Goal: Information Seeking & Learning: Find specific fact

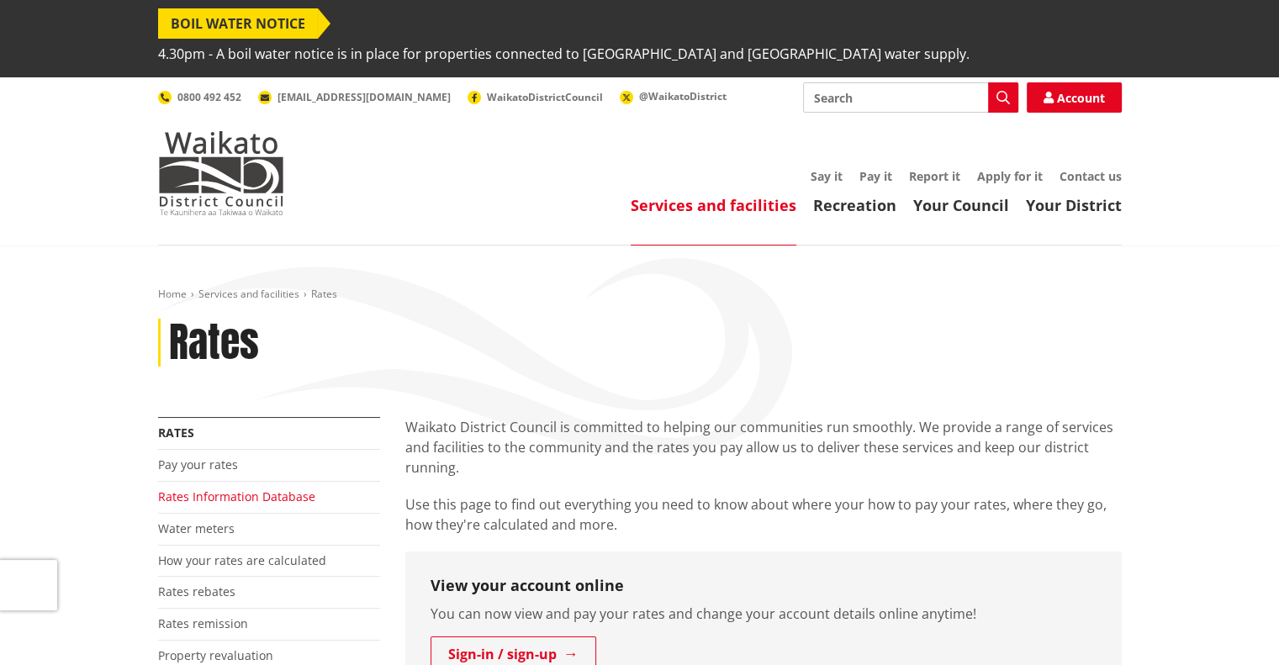
click at [219, 488] on link "Rates Information Database" at bounding box center [236, 496] width 157 height 16
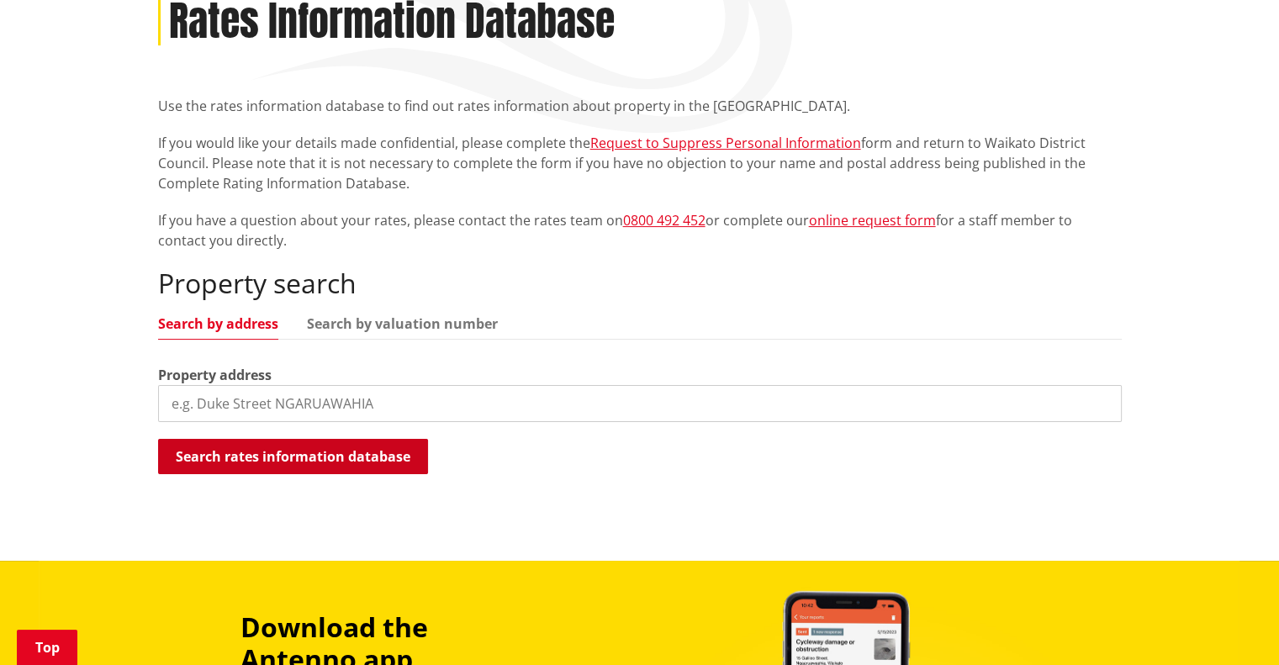
scroll to position [420, 0]
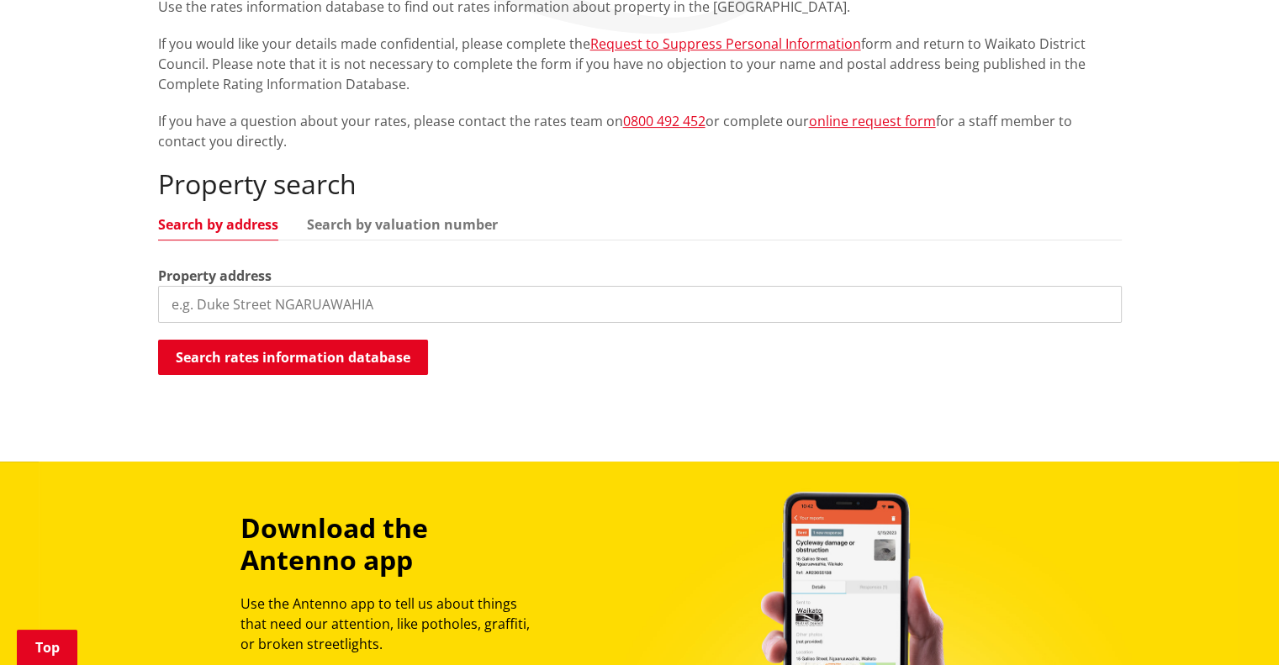
click at [252, 286] on input "search" at bounding box center [639, 304] width 963 height 37
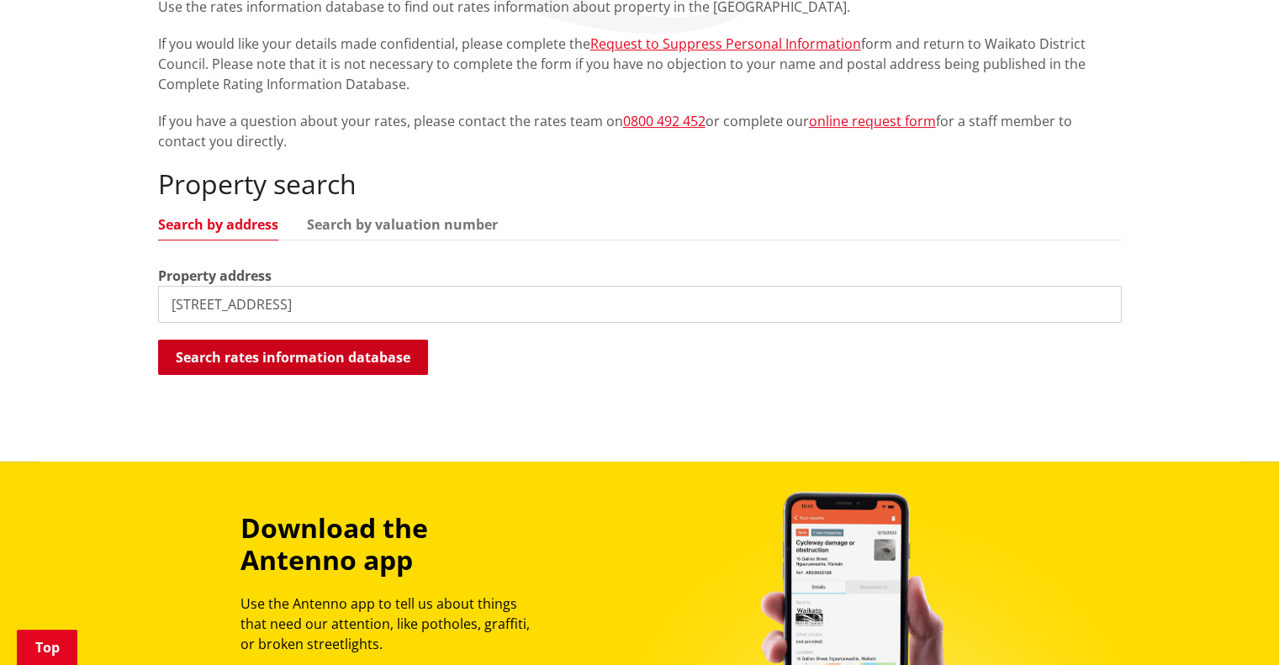
click at [299, 340] on button "Search rates information database" at bounding box center [293, 357] width 270 height 35
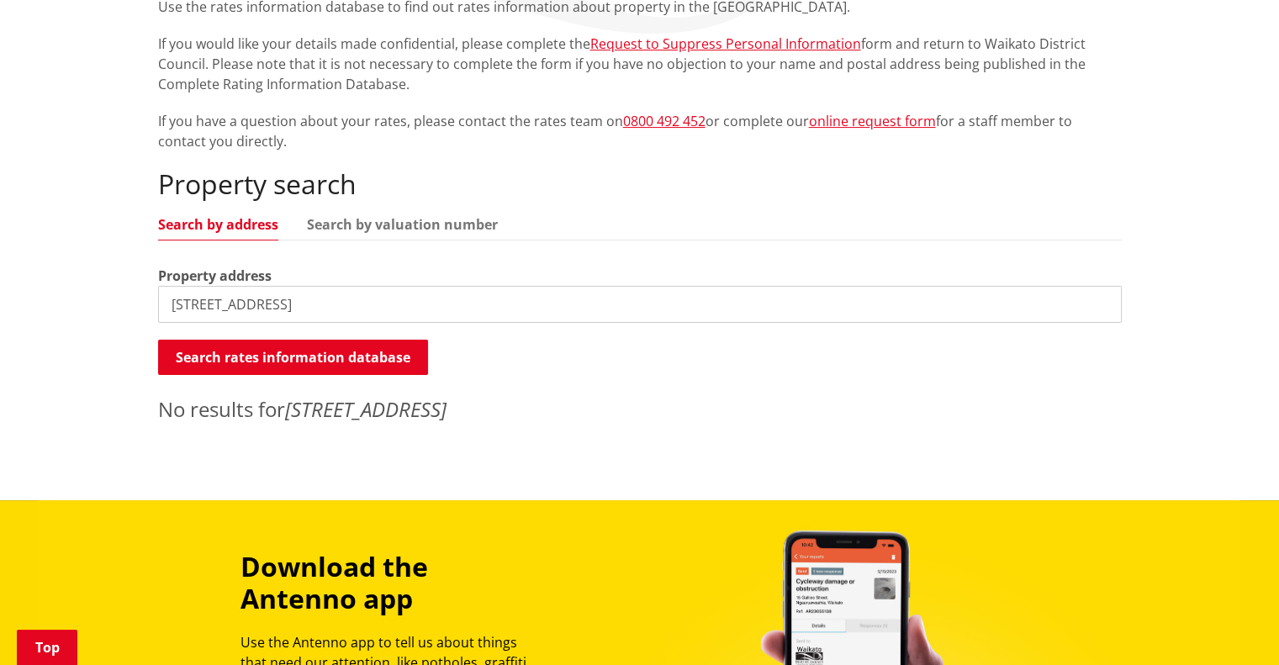
click at [235, 286] on input "60a Waipa Road" at bounding box center [639, 304] width 963 height 37
type input "60a Waipa Heights Road"
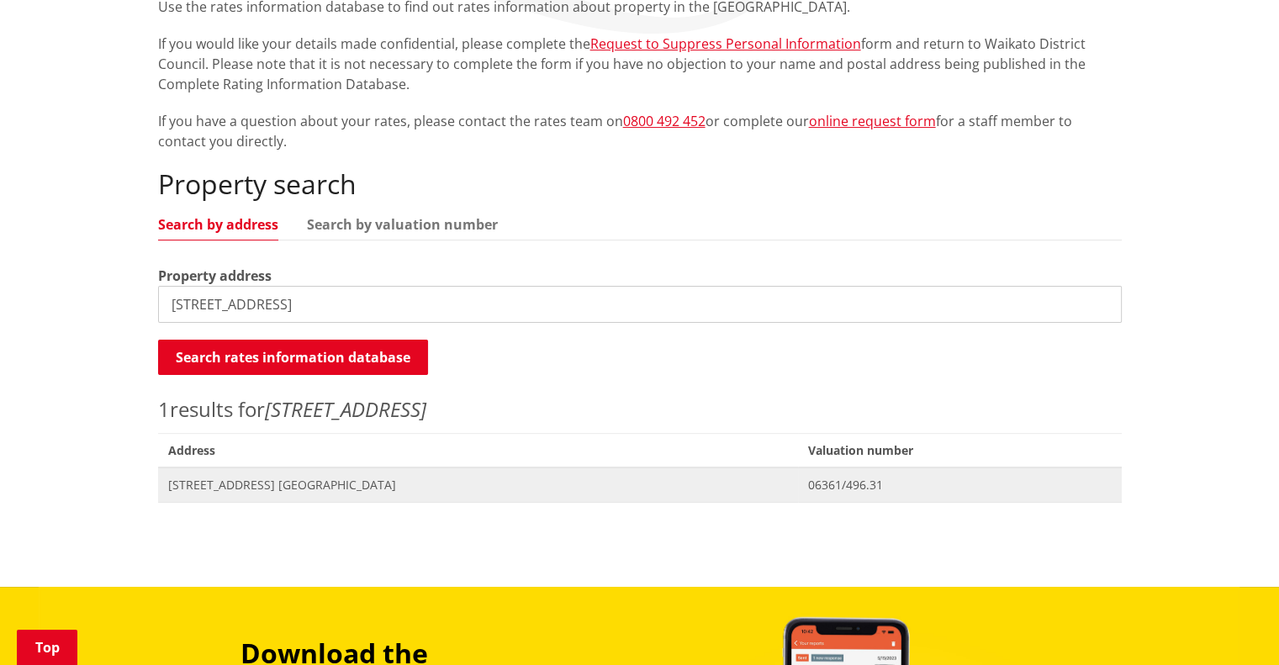
click at [262, 477] on span "[STREET_ADDRESS] [GEOGRAPHIC_DATA]" at bounding box center [478, 485] width 620 height 17
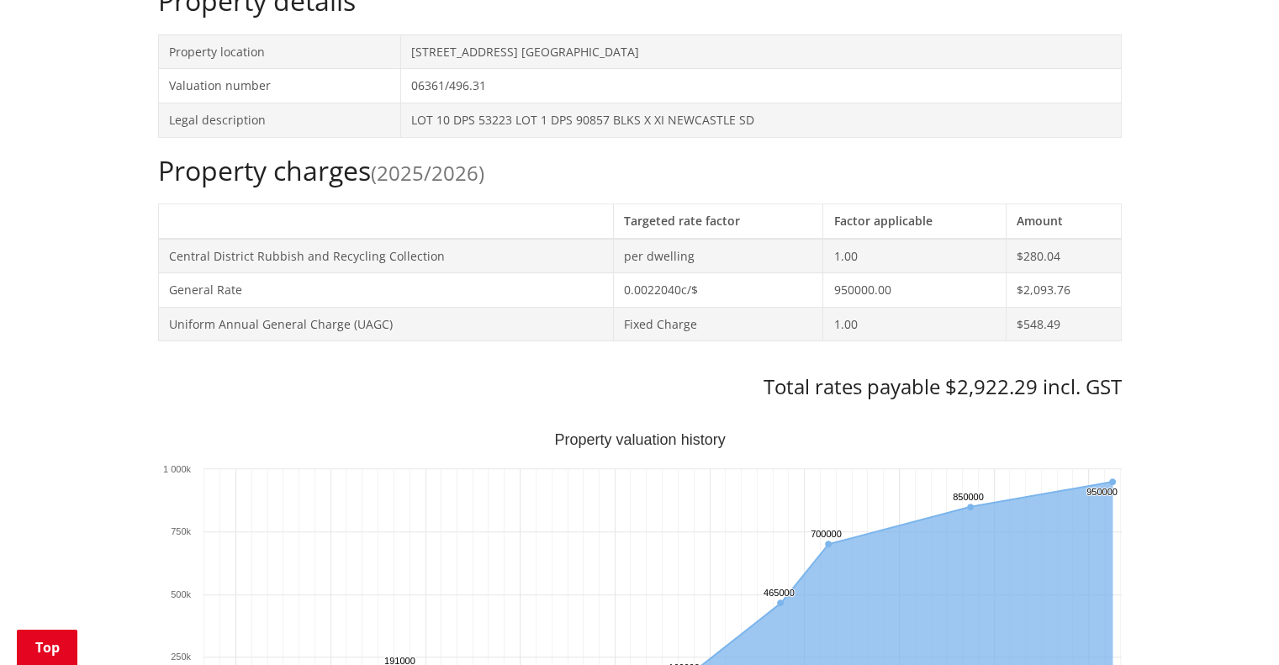
scroll to position [673, 0]
